Goal: Task Accomplishment & Management: Complete application form

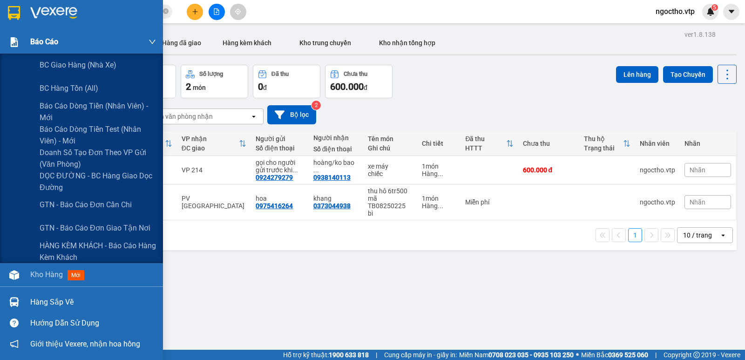
click at [29, 38] on div "Báo cáo" at bounding box center [81, 41] width 163 height 23
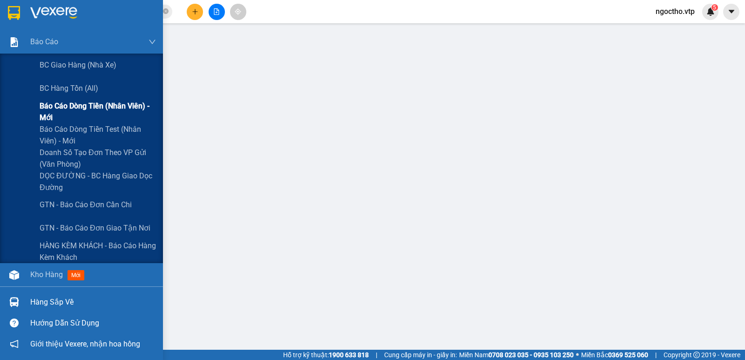
click at [60, 105] on span "Báo cáo dòng tiền (nhân viên) - mới" at bounding box center [98, 111] width 116 height 23
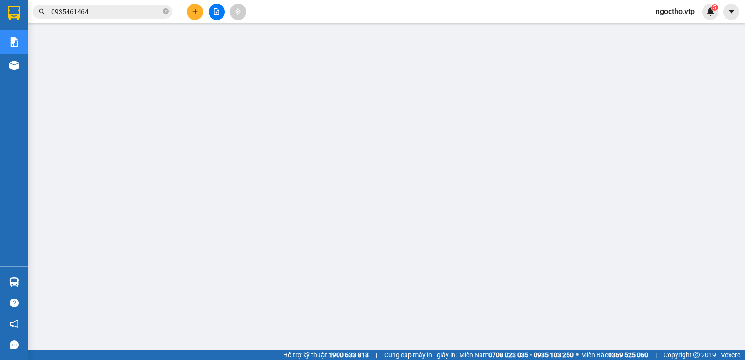
click at [668, 11] on span "ngoctho.vtp" at bounding box center [675, 12] width 54 height 12
click at [676, 30] on span "Đăng xuất" at bounding box center [680, 29] width 39 height 10
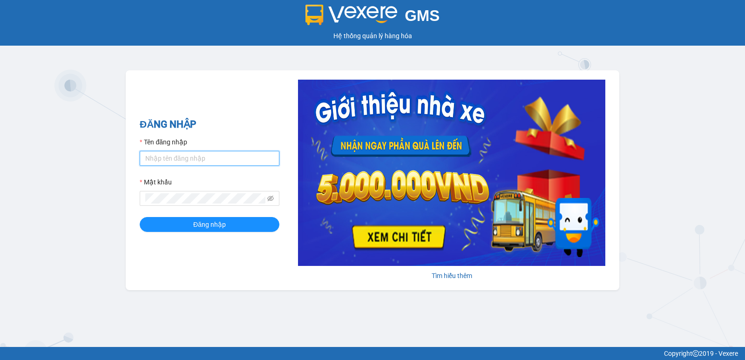
click at [162, 158] on input "Tên đăng nhập" at bounding box center [210, 158] width 140 height 15
type input "nguyenthithin.vtp"
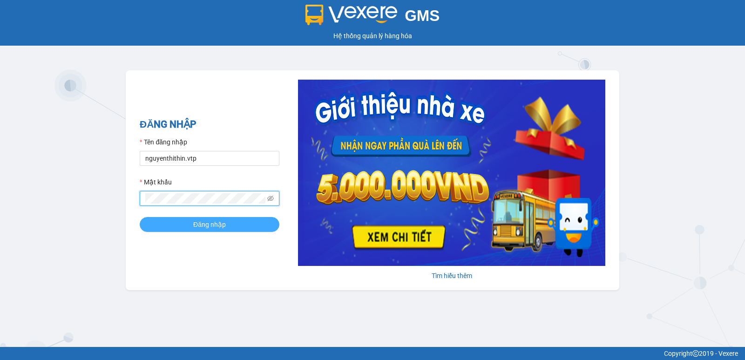
click at [196, 220] on span "Đăng nhập" at bounding box center [209, 224] width 33 height 10
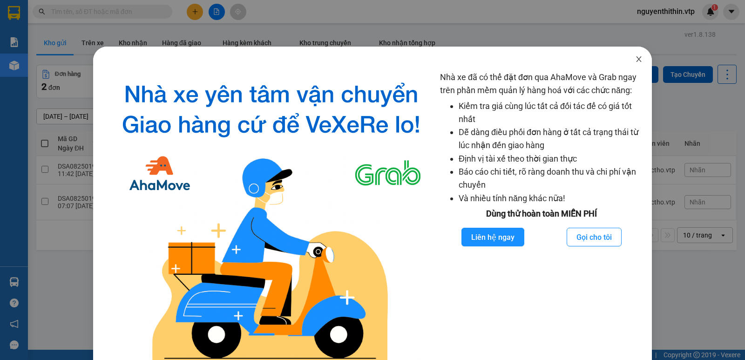
click at [635, 60] on icon "close" at bounding box center [638, 58] width 7 height 7
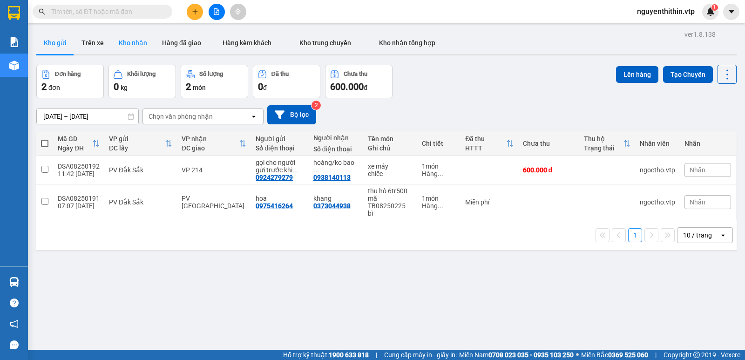
click at [135, 43] on button "Kho nhận" at bounding box center [132, 43] width 43 height 22
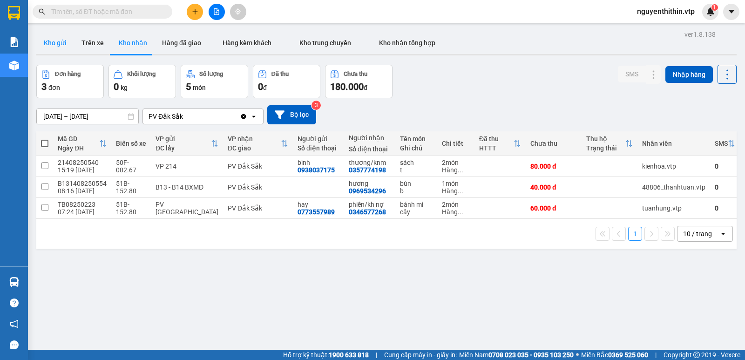
click at [57, 43] on button "Kho gửi" at bounding box center [55, 43] width 38 height 22
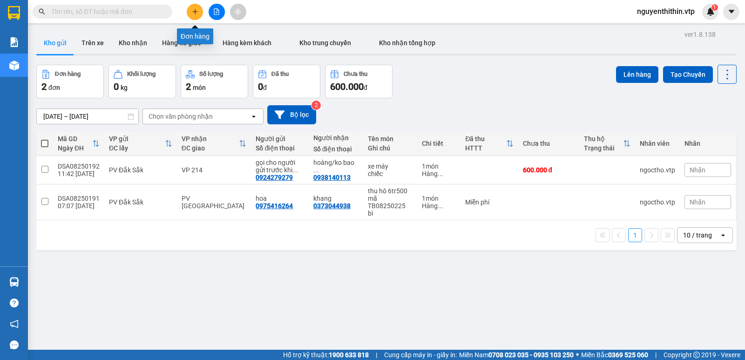
click at [197, 12] on icon "plus" at bounding box center [195, 11] width 7 height 7
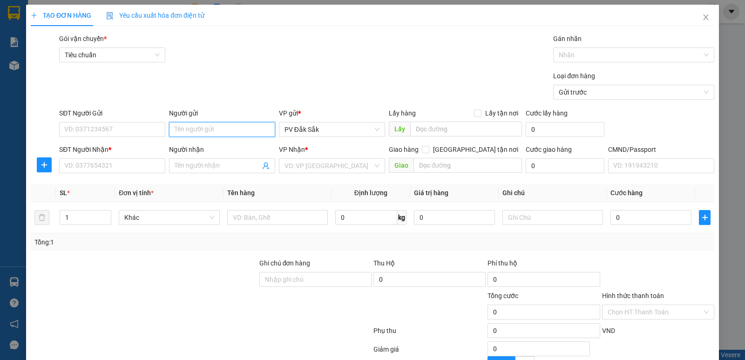
click at [176, 127] on input "Người gửi" at bounding box center [222, 129] width 106 height 15
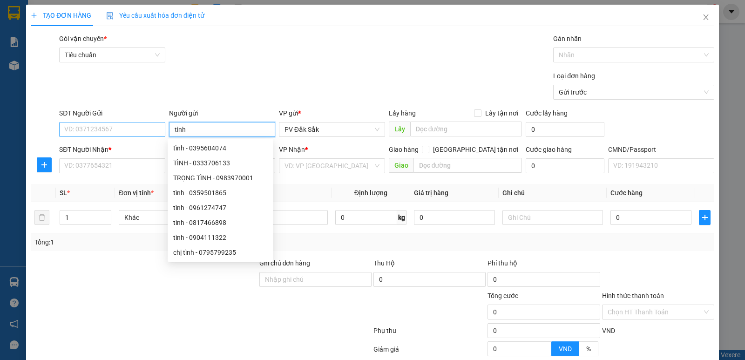
type input "tình"
click at [79, 134] on input "SĐT Người Gửi" at bounding box center [112, 129] width 106 height 15
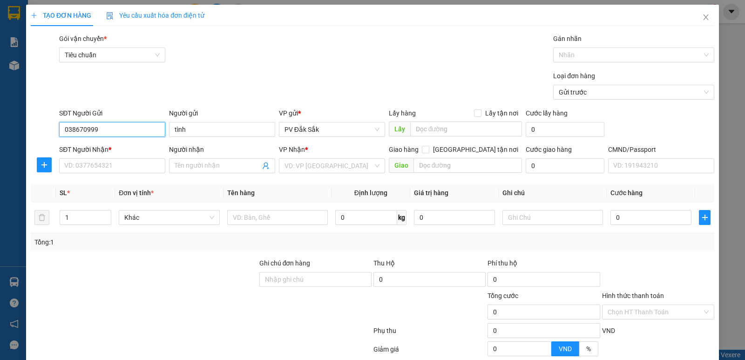
type input "0386709998"
click at [93, 149] on div "0386709998 - c tình" at bounding box center [111, 148] width 94 height 10
type input "c tình"
type input "0909700339"
type input "anh"
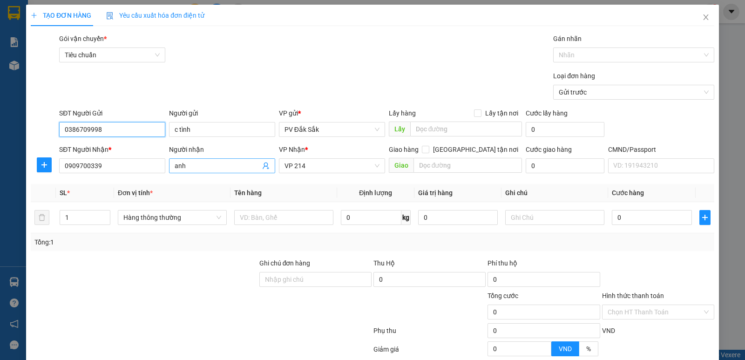
type input "0386709998"
click at [188, 168] on input "anh" at bounding box center [218, 166] width 86 height 10
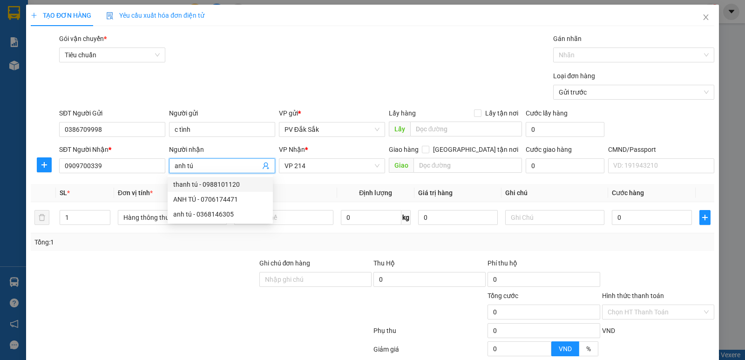
type input "anh tú"
click at [197, 259] on div at bounding box center [144, 274] width 229 height 33
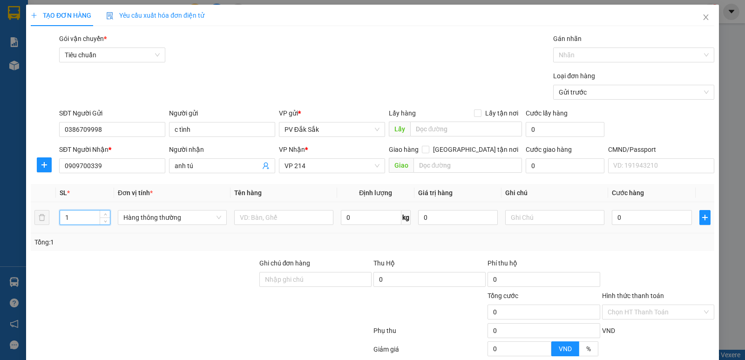
click at [68, 214] on input "1" at bounding box center [85, 217] width 50 height 14
type input "4"
click at [614, 219] on input "0" at bounding box center [652, 217] width 80 height 15
type input "2"
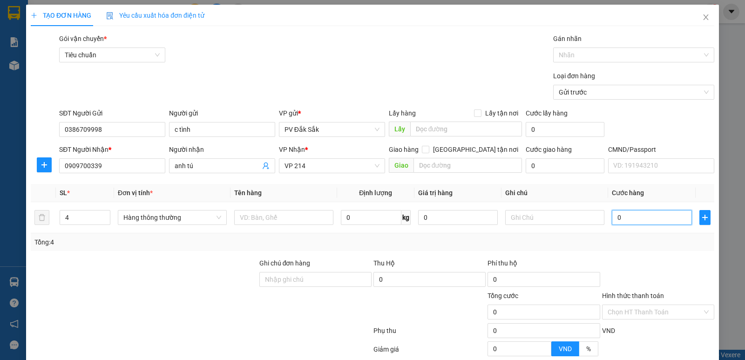
type input "2"
type input "28"
type input "280"
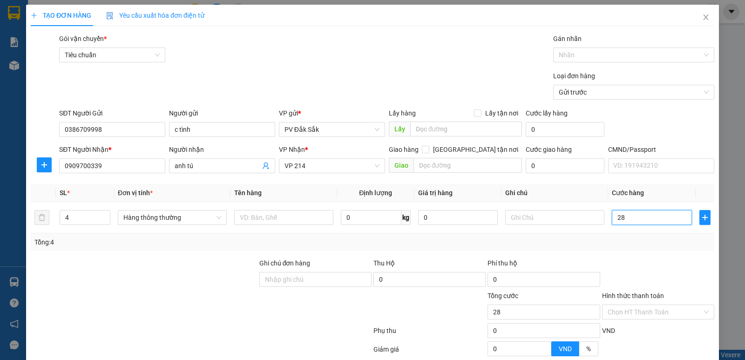
type input "280"
type input "2.800"
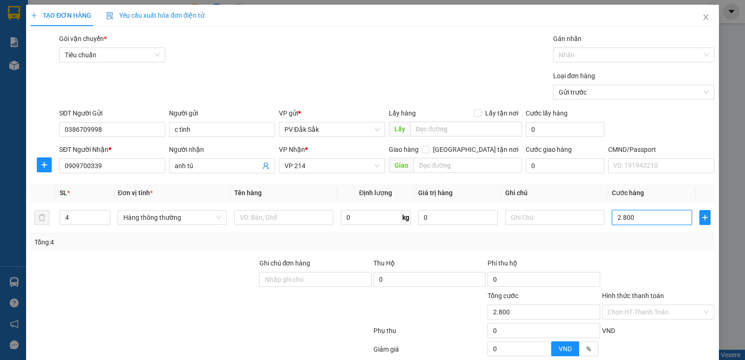
type input "28.000"
type input "280.000"
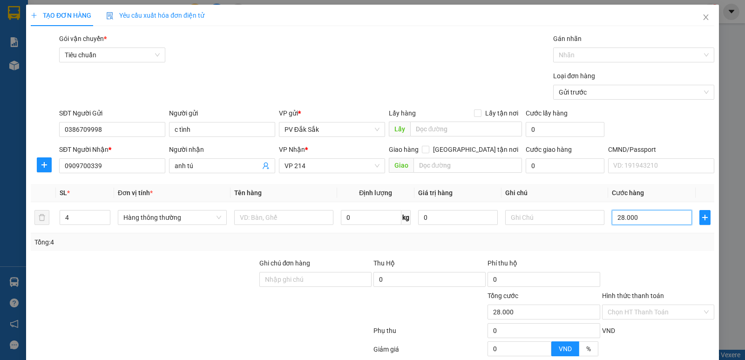
type input "280.000"
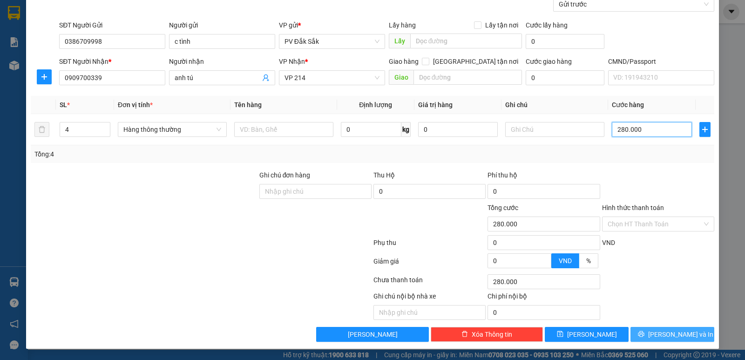
type input "280.000"
click at [663, 331] on span "Lưu và In" at bounding box center [680, 334] width 65 height 10
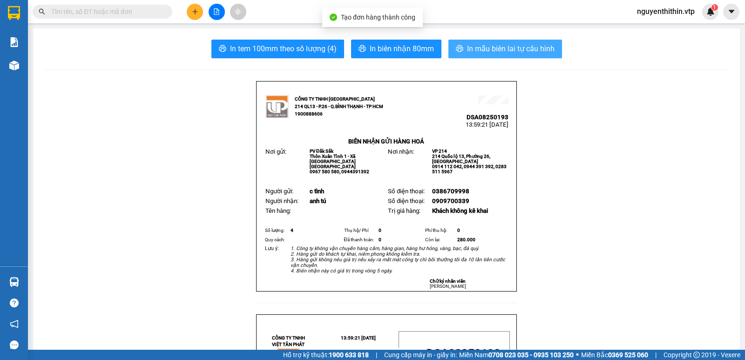
click at [511, 52] on span "In mẫu biên lai tự cấu hình" at bounding box center [511, 49] width 88 height 12
click at [495, 54] on span "In mẫu biên lai tự cấu hình" at bounding box center [511, 49] width 88 height 12
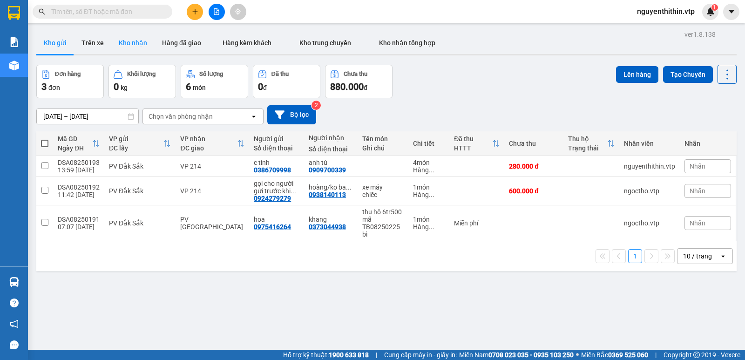
click at [129, 44] on button "Kho nhận" at bounding box center [132, 43] width 43 height 22
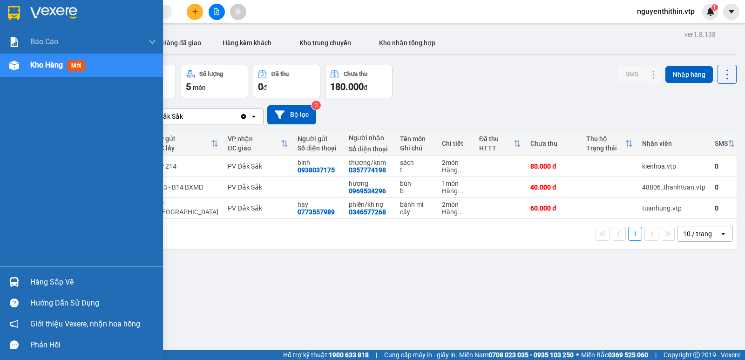
click at [58, 285] on div "Hàng sắp về" at bounding box center [93, 282] width 126 height 14
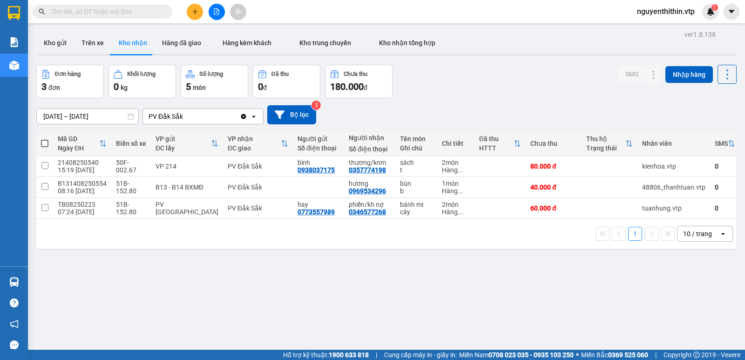
click at [480, 311] on section "Kết quả tìm kiếm ( 0 ) Bộ lọc No Data nguyenthithin.vtp 1 Báo cáo BC giao hàng …" at bounding box center [372, 180] width 745 height 360
